Goal: Task Accomplishment & Management: Manage account settings

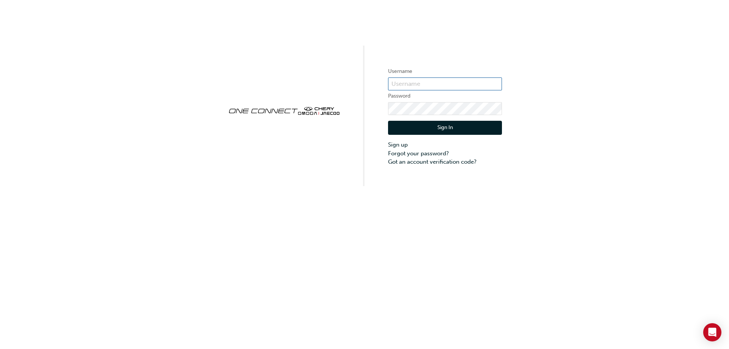
type input "ONE00303"
click at [434, 121] on button "Sign In" at bounding box center [445, 128] width 114 height 14
type input "ONE00303"
click at [436, 85] on input "ONE00303" at bounding box center [445, 83] width 114 height 13
click at [529, 63] on div "Username ONE00303 Password Sign In Sign up Forgot your password? Got an account…" at bounding box center [364, 93] width 729 height 186
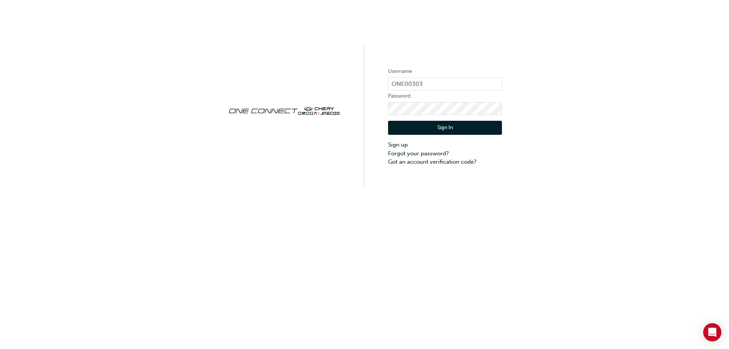
drag, startPoint x: 605, startPoint y: 0, endPoint x: 468, endPoint y: 130, distance: 188.5
click at [468, 130] on button "Sign In" at bounding box center [445, 128] width 114 height 14
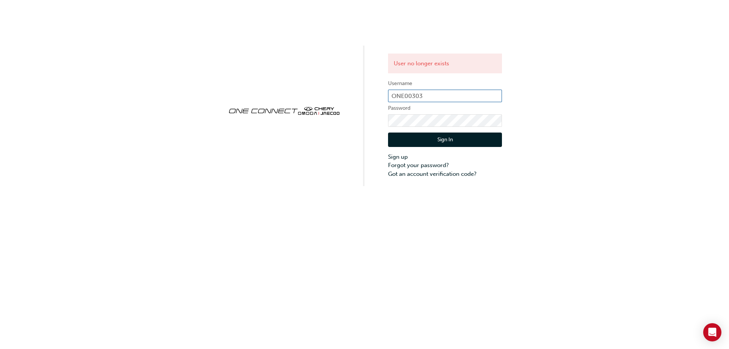
click at [477, 93] on input "ONE00303" at bounding box center [445, 96] width 114 height 13
drag, startPoint x: 545, startPoint y: 80, endPoint x: 513, endPoint y: 89, distance: 32.7
click at [545, 80] on div "User no longer exists Username ONE00303 Password Sign In Sign up Forgot your pa…" at bounding box center [364, 93] width 729 height 186
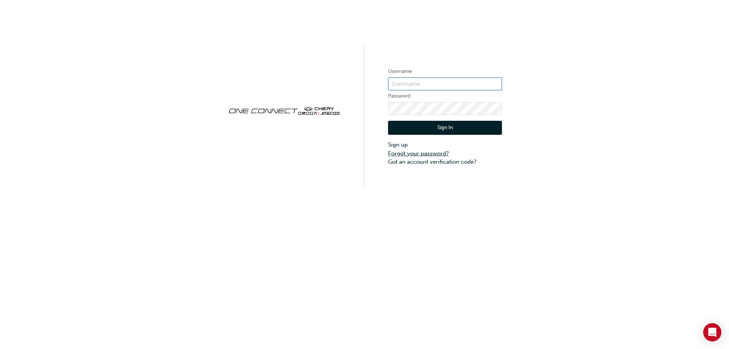
type input "ONE00303"
click at [412, 154] on link "Forgot your password?" at bounding box center [445, 153] width 114 height 9
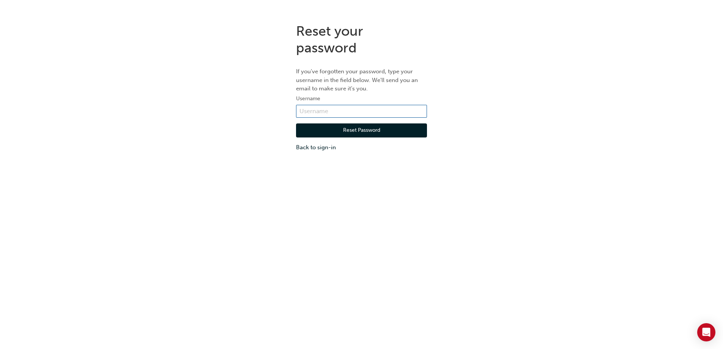
click at [367, 112] on input "text" at bounding box center [361, 111] width 131 height 13
type input "[PERSON_NAME][EMAIL_ADDRESS][DOMAIN_NAME]"
click at [383, 131] on button "Reset Password" at bounding box center [361, 130] width 131 height 14
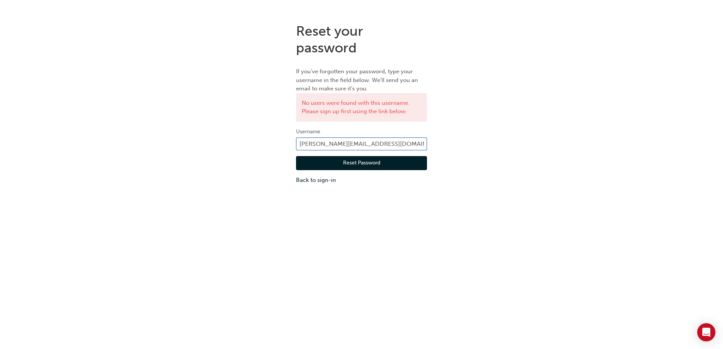
click at [390, 139] on input "[PERSON_NAME][EMAIL_ADDRESS][DOMAIN_NAME]" at bounding box center [361, 143] width 131 height 13
drag, startPoint x: 383, startPoint y: 142, endPoint x: 250, endPoint y: 128, distance: 133.2
click at [259, 131] on div "Reset your password If you've forgotten your password, type your username in th…" at bounding box center [361, 103] width 723 height 173
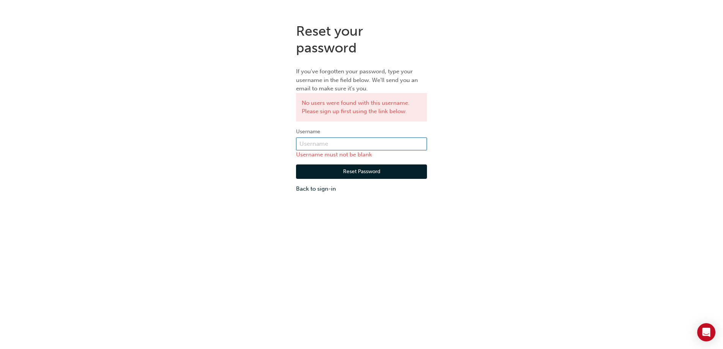
click at [327, 147] on input "text" at bounding box center [361, 143] width 131 height 13
type input "ONE00303"
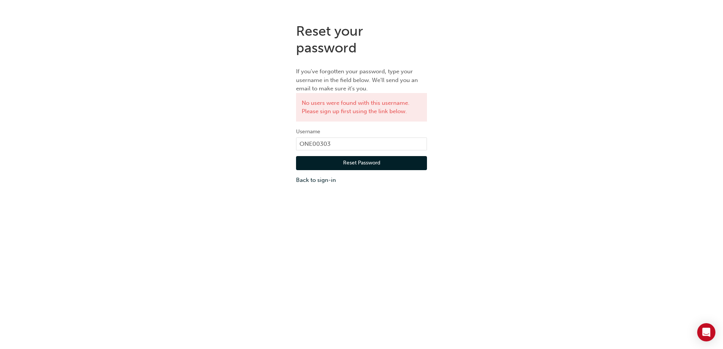
click at [371, 165] on button "Reset Password" at bounding box center [361, 163] width 131 height 14
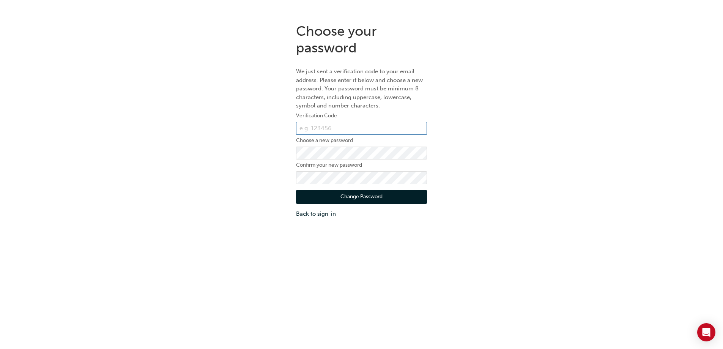
click at [347, 131] on input "text" at bounding box center [361, 128] width 131 height 13
paste input "447719"
type input "447719"
click at [253, 150] on div "Choose your password We just sent a verification code to your email address. Pl…" at bounding box center [361, 120] width 723 height 207
click at [296, 190] on button "Change Password" at bounding box center [361, 197] width 131 height 14
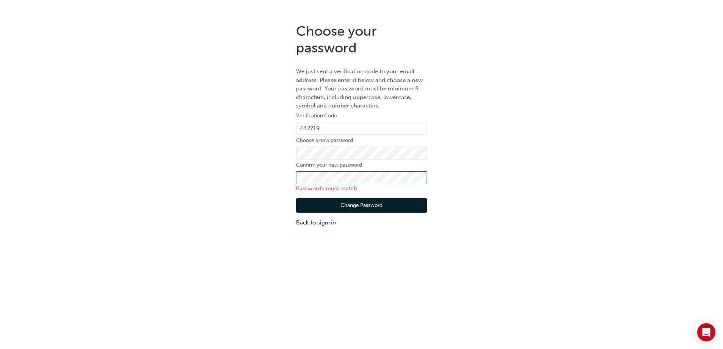
click at [235, 168] on div "Choose your password We just sent a verification code to your email address. Pl…" at bounding box center [361, 124] width 723 height 215
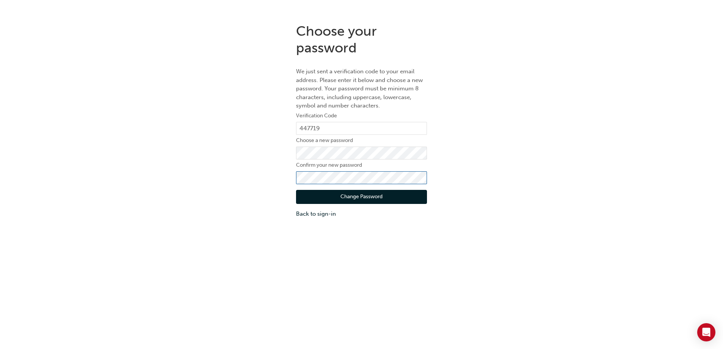
click button "Change Password" at bounding box center [361, 197] width 131 height 14
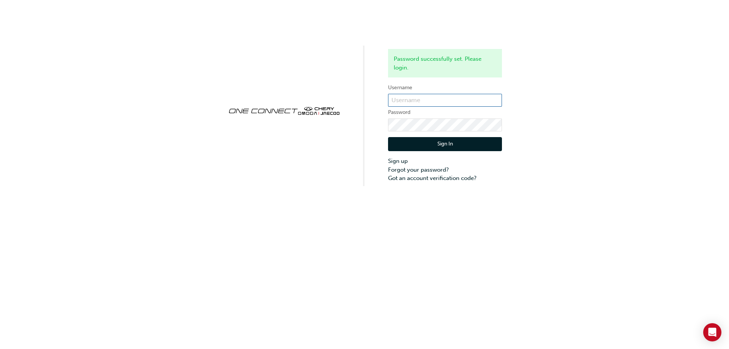
type input "ONE00303"
click at [454, 140] on button "Sign In" at bounding box center [445, 144] width 114 height 14
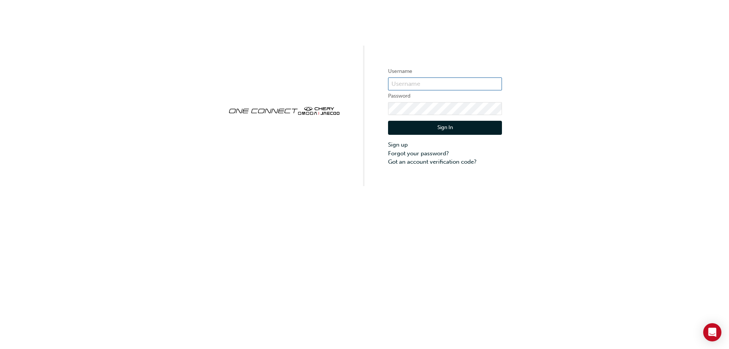
type input "ONE00303"
click at [431, 128] on button "Sign In" at bounding box center [445, 128] width 114 height 14
